Goal: Information Seeking & Learning: Learn about a topic

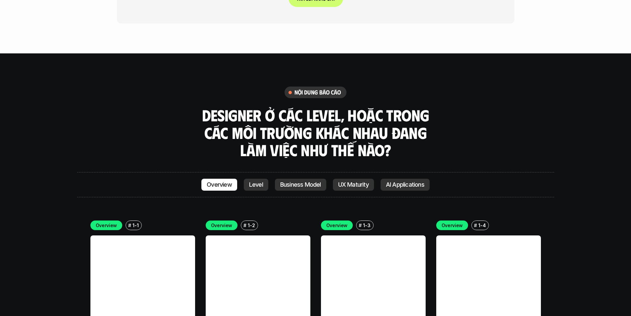
scroll to position [1888, 0]
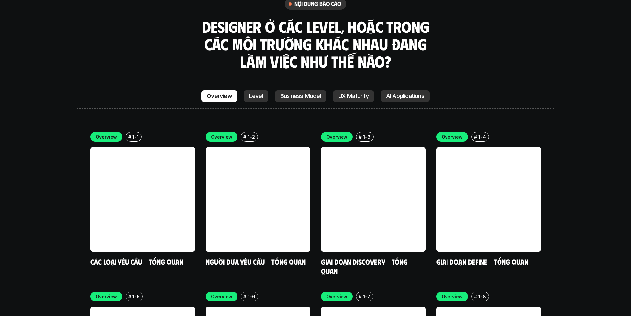
click at [409, 93] on p "AI Applications" at bounding box center [405, 96] width 38 height 7
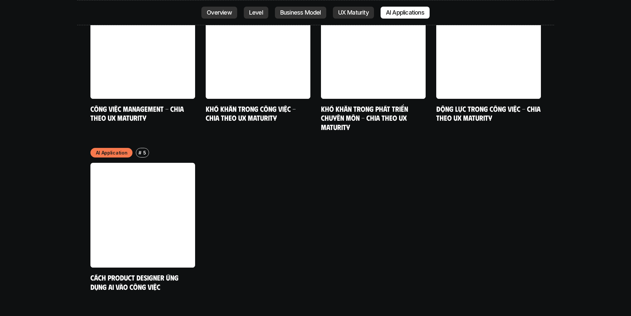
scroll to position [3564, 0]
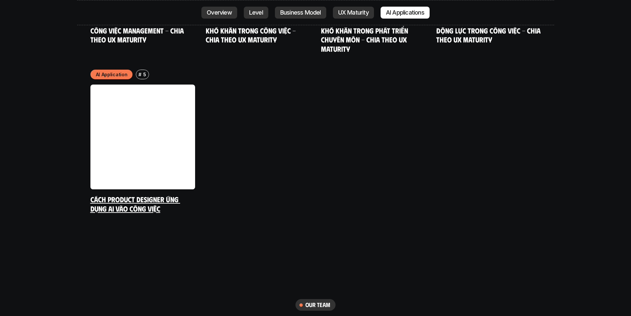
click at [164, 194] on link "Cách Product Designer ứng dụng AI vào công việc" at bounding box center [135, 203] width 90 height 18
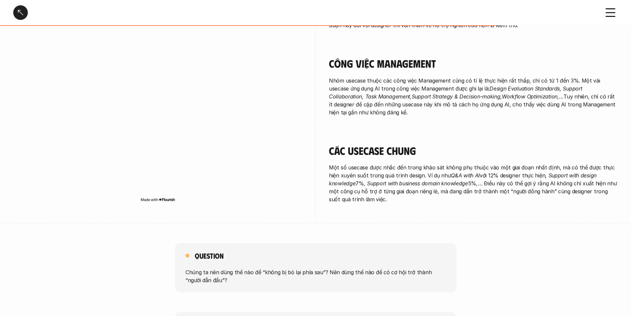
scroll to position [1146, 0]
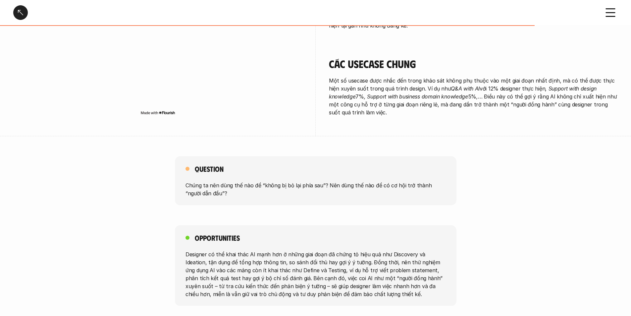
click at [28, 9] on div "Cách Product Designer ứng dụng AI vào công việc" at bounding box center [304, 12] width 582 height 15
click at [21, 11] on div at bounding box center [20, 12] width 15 height 15
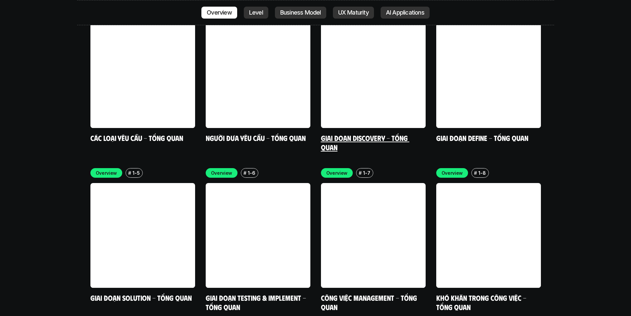
scroll to position [2142, 0]
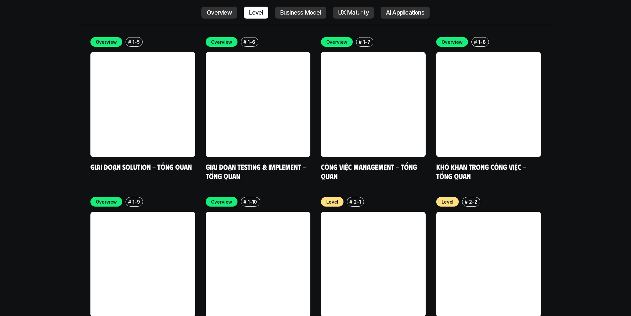
click at [141, 280] on div "Overview # 1-9 Khó khăn trong phát triển chuyên môn - Tổng quan" at bounding box center [142, 268] width 105 height 143
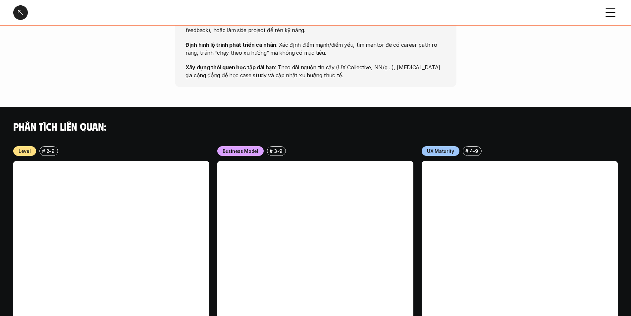
scroll to position [665, 0]
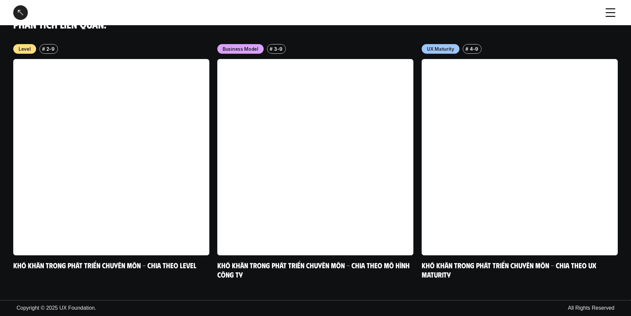
click at [18, 9] on div at bounding box center [20, 12] width 15 height 15
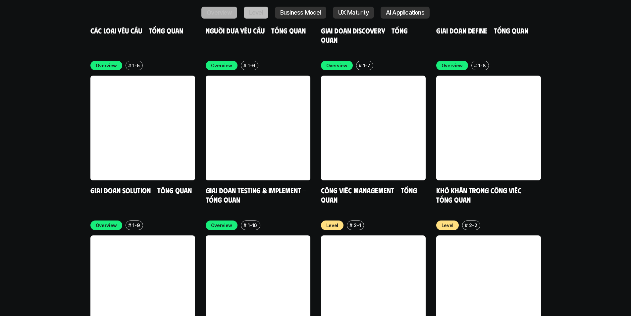
scroll to position [2175, 0]
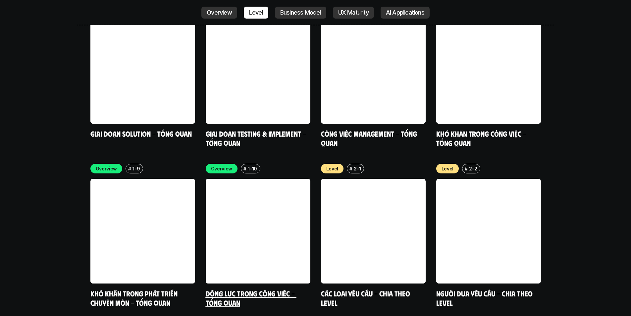
click at [229, 288] on link "Động lực trong công việc - Tổng quan" at bounding box center [251, 297] width 91 height 18
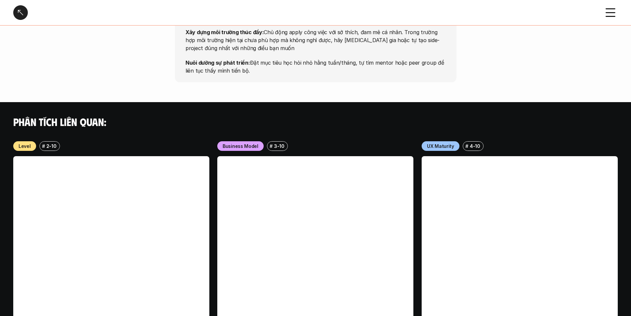
scroll to position [677, 0]
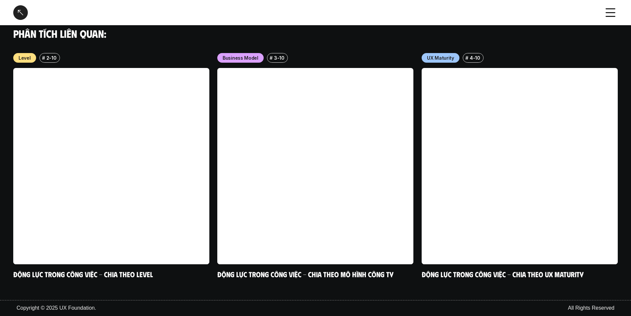
click at [23, 12] on div at bounding box center [20, 12] width 15 height 15
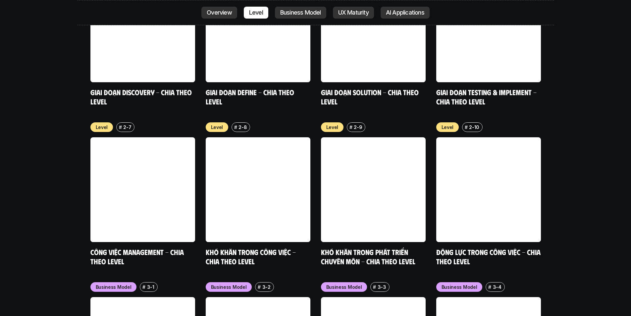
scroll to position [2539, 0]
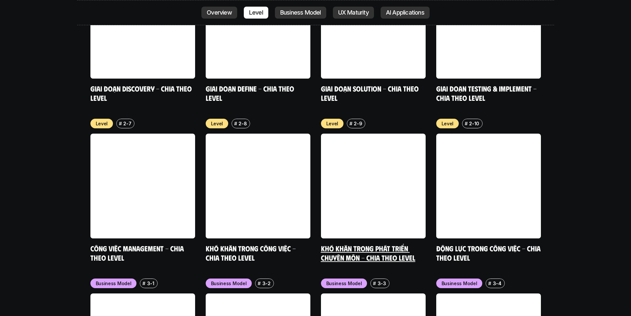
click at [345, 243] on link "Khó khăn trong phát triển chuyên môn - Chia theo level" at bounding box center [368, 252] width 94 height 18
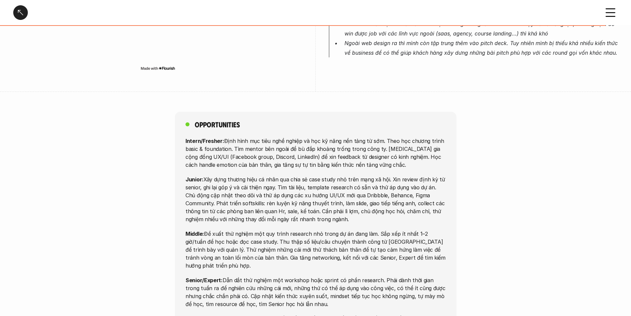
scroll to position [1888, 0]
click at [18, 16] on div at bounding box center [20, 12] width 15 height 15
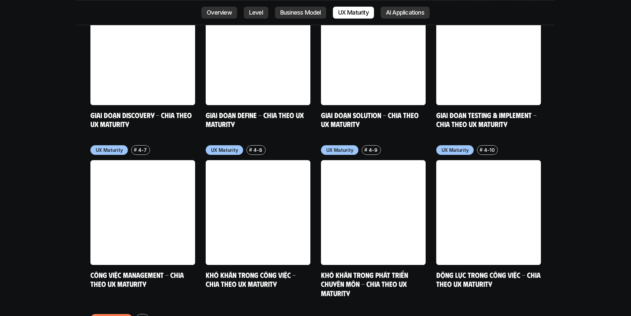
scroll to position [3350, 0]
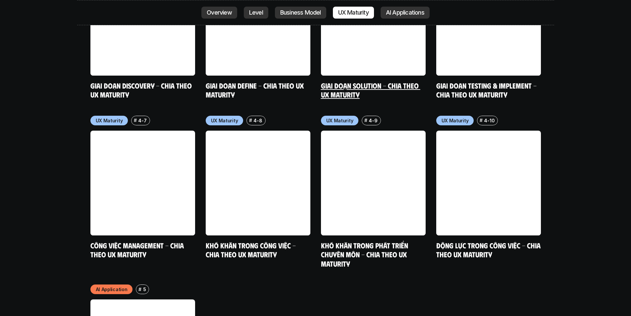
click at [409, 13] on link at bounding box center [373, 23] width 105 height 105
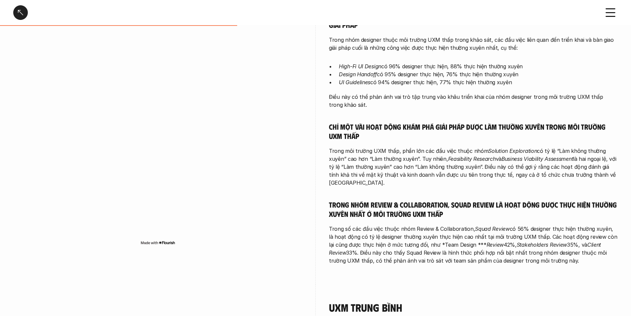
scroll to position [729, 0]
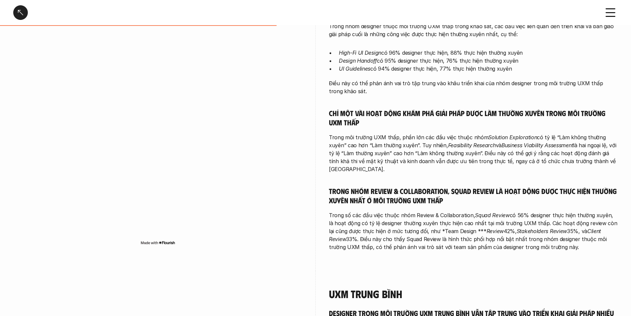
click at [12, 9] on div "Giai đoạn Solution - Chia theo UX Maturity" at bounding box center [315, 12] width 631 height 25
click at [21, 10] on div at bounding box center [20, 12] width 15 height 15
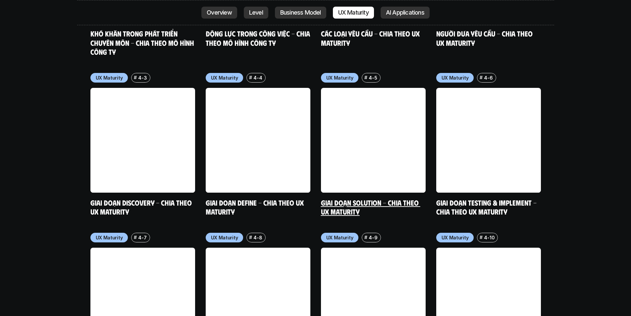
scroll to position [3235, 0]
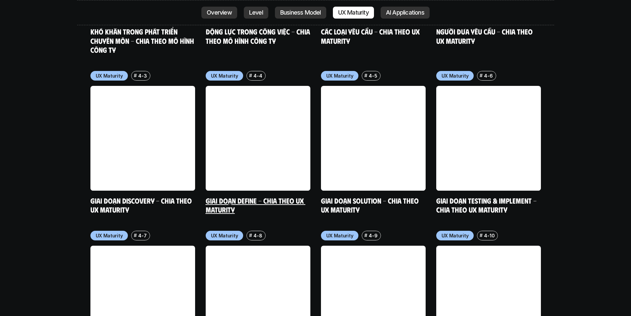
click at [299, 196] on link "Giai đoạn Define - Chia theo UX Maturity" at bounding box center [256, 205] width 100 height 18
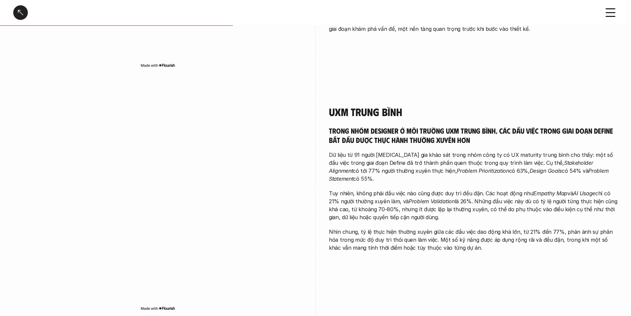
scroll to position [563, 0]
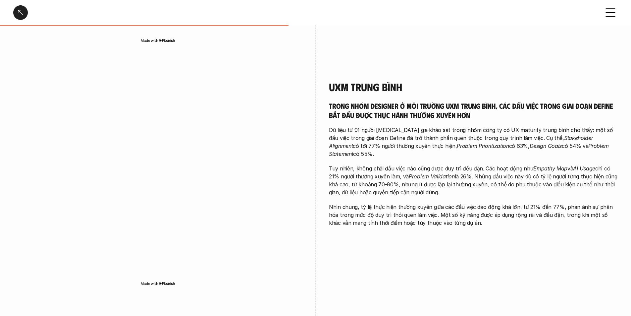
click at [478, 260] on div "UXM trung bình Trong nhóm designer ở môi trường UXM trung bình, các đầu việc tr…" at bounding box center [315, 185] width 604 height 243
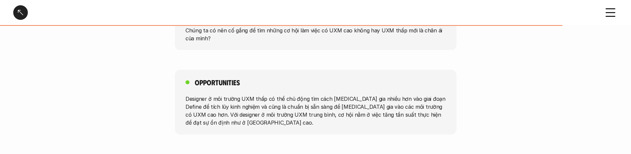
scroll to position [1225, 0]
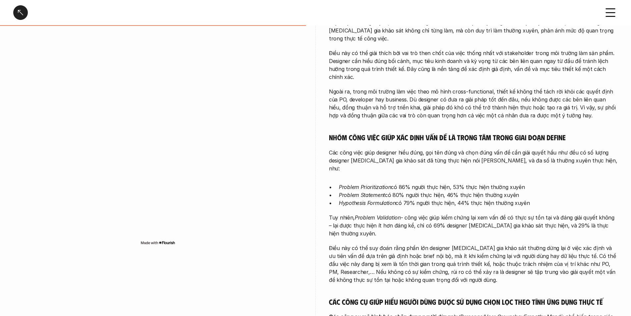
scroll to position [120, 0]
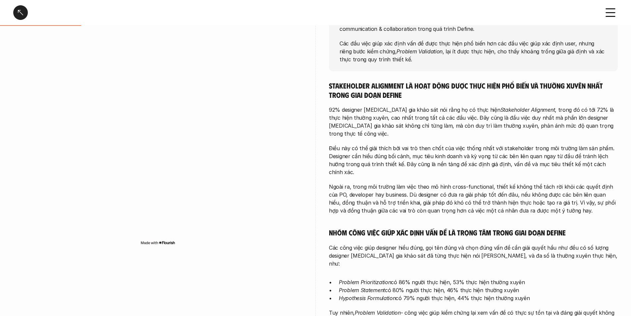
click at [23, 12] on div at bounding box center [20, 12] width 15 height 15
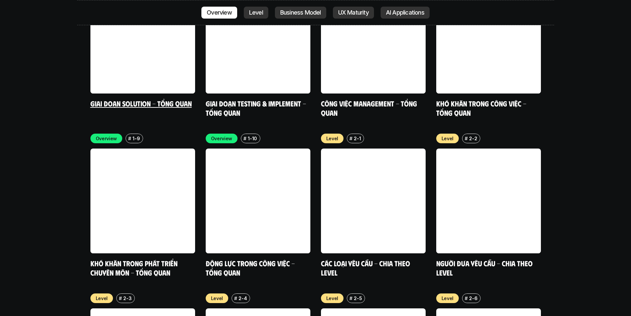
scroll to position [2274, 0]
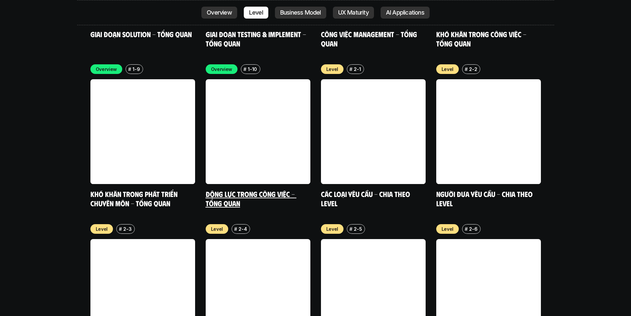
click at [251, 126] on link at bounding box center [258, 131] width 105 height 105
